Goal: Navigation & Orientation: Find specific page/section

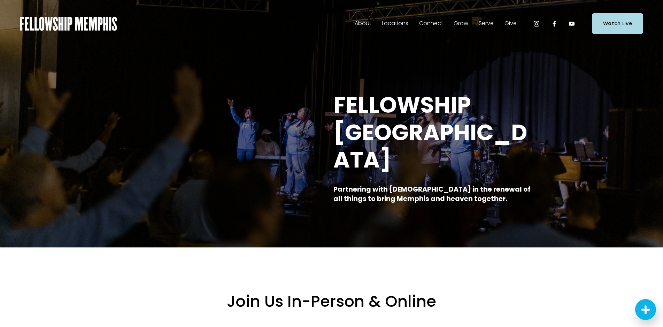
click at [0, 0] on span "Staff" at bounding box center [0, 0] width 0 height 0
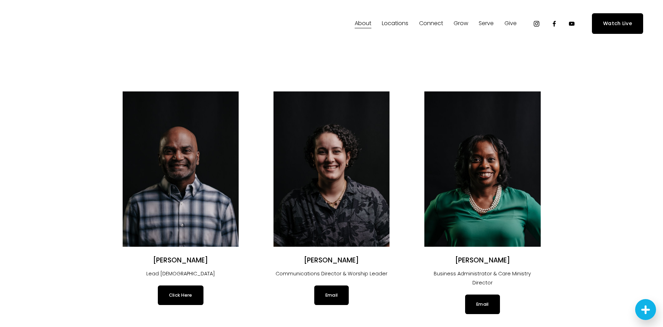
click at [0, 0] on span "Our Values" at bounding box center [0, 0] width 0 height 0
